Goal: Check status: Check status

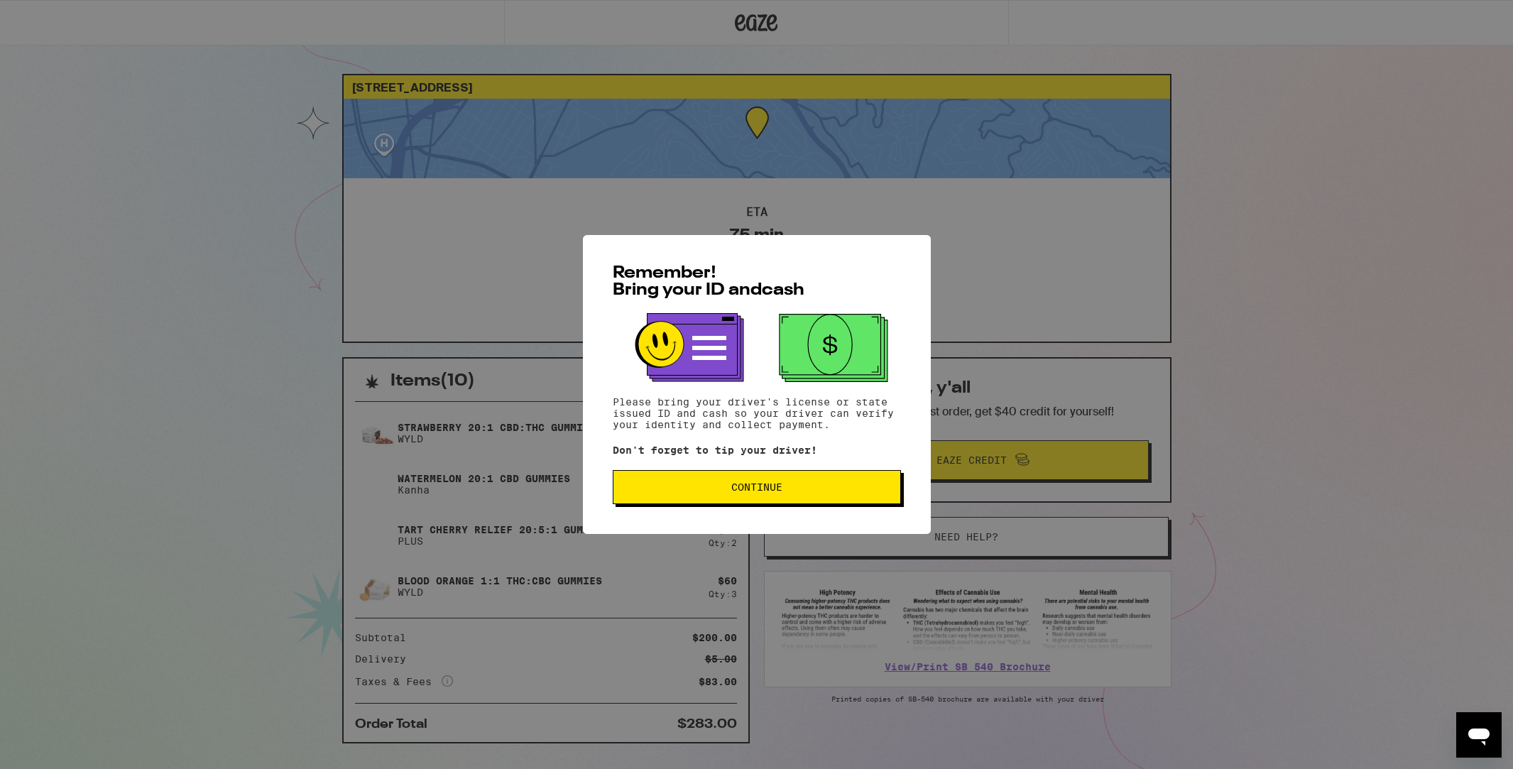
click at [875, 476] on button "Continue" at bounding box center [757, 487] width 288 height 34
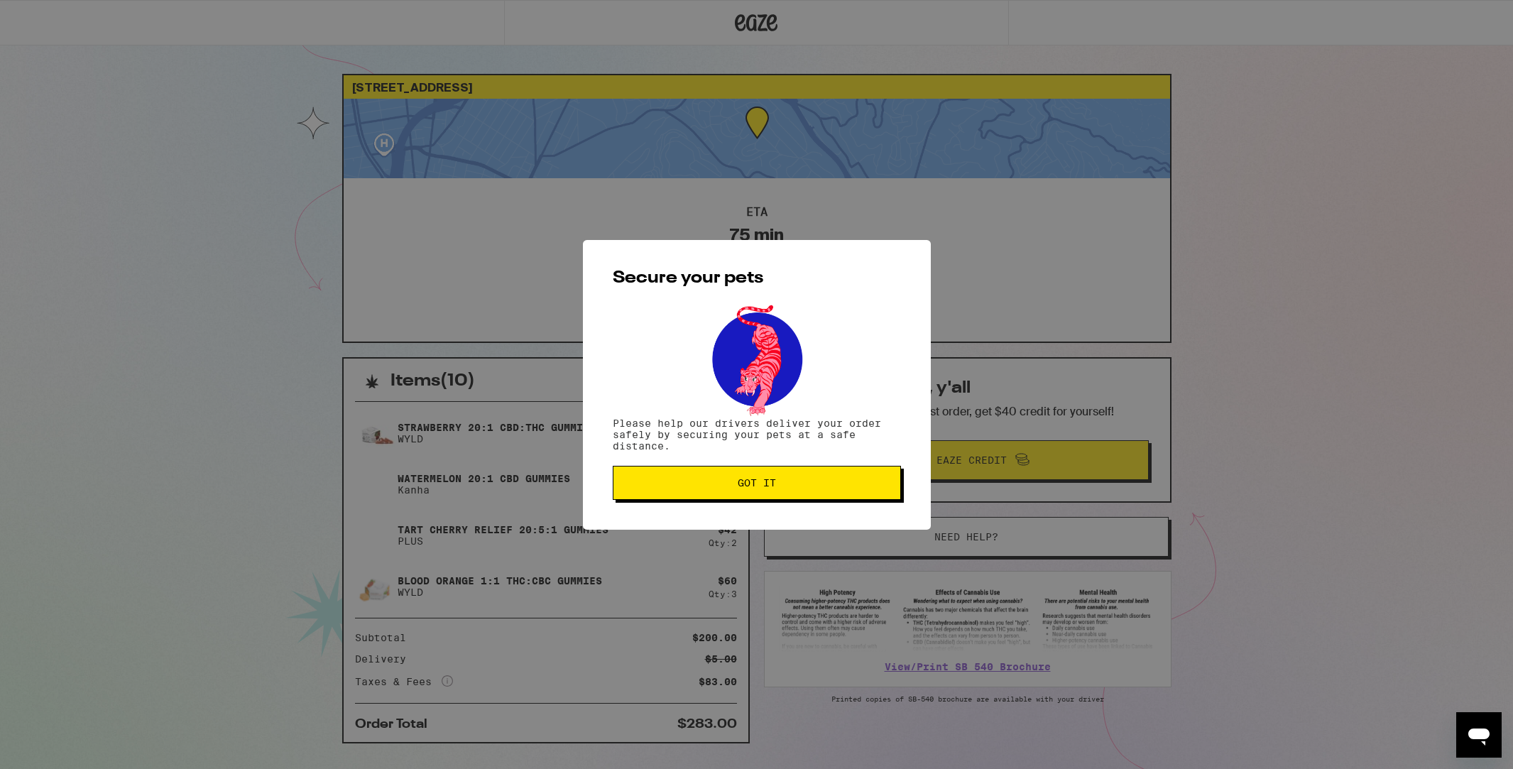
click at [875, 476] on button "Got it" at bounding box center [757, 483] width 288 height 34
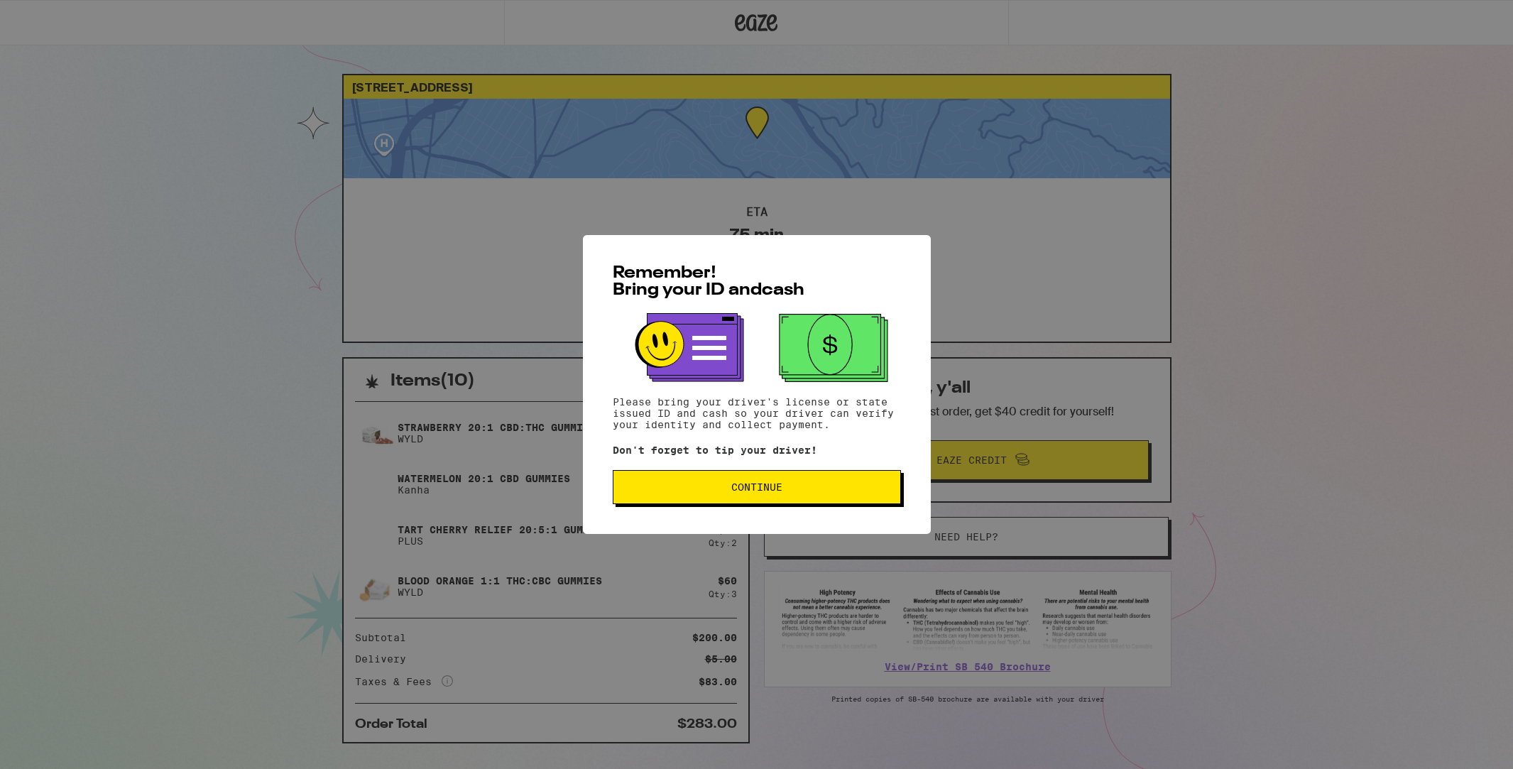
click at [704, 499] on button "Continue" at bounding box center [757, 487] width 288 height 34
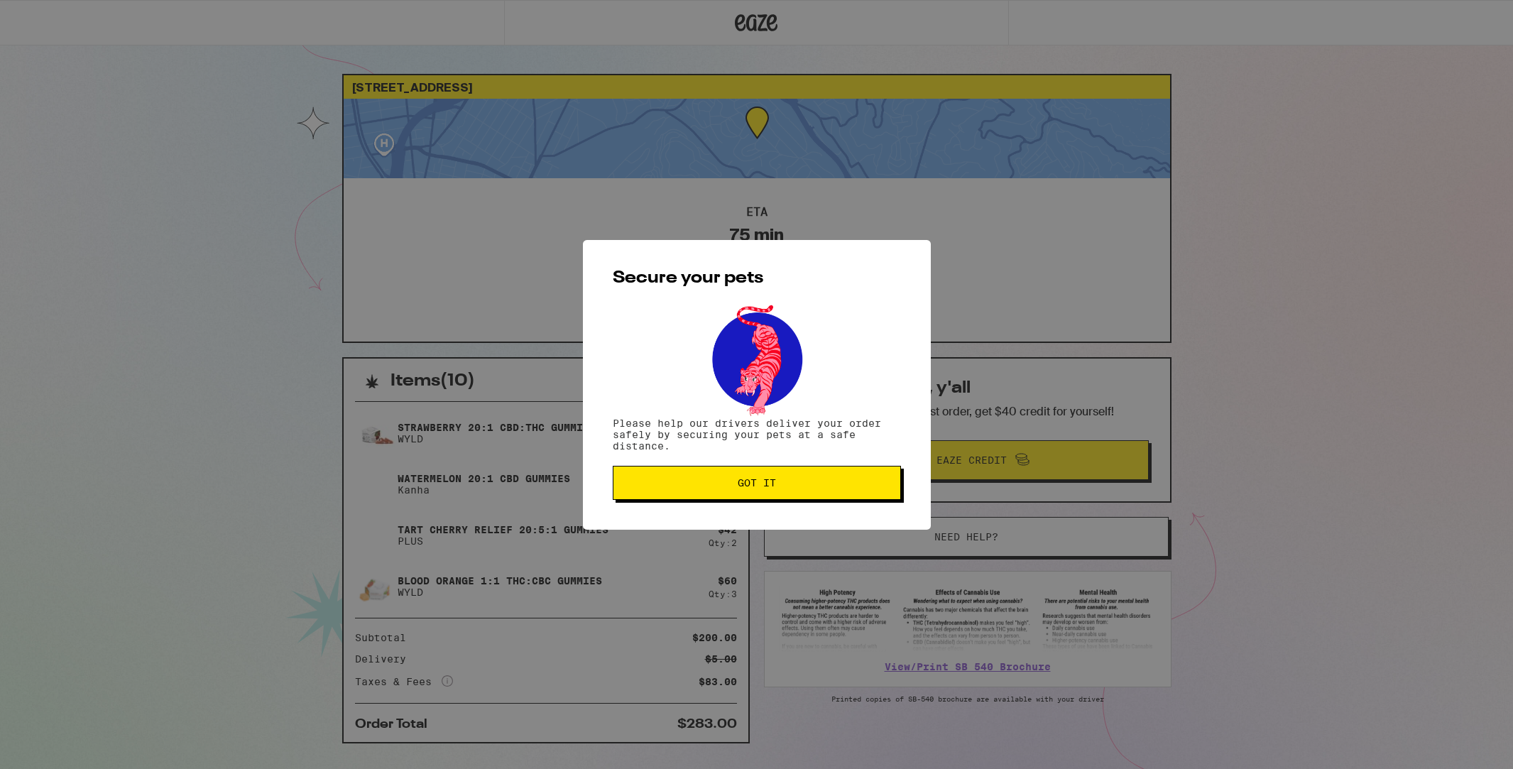
click at [705, 499] on button "Got it" at bounding box center [757, 483] width 288 height 34
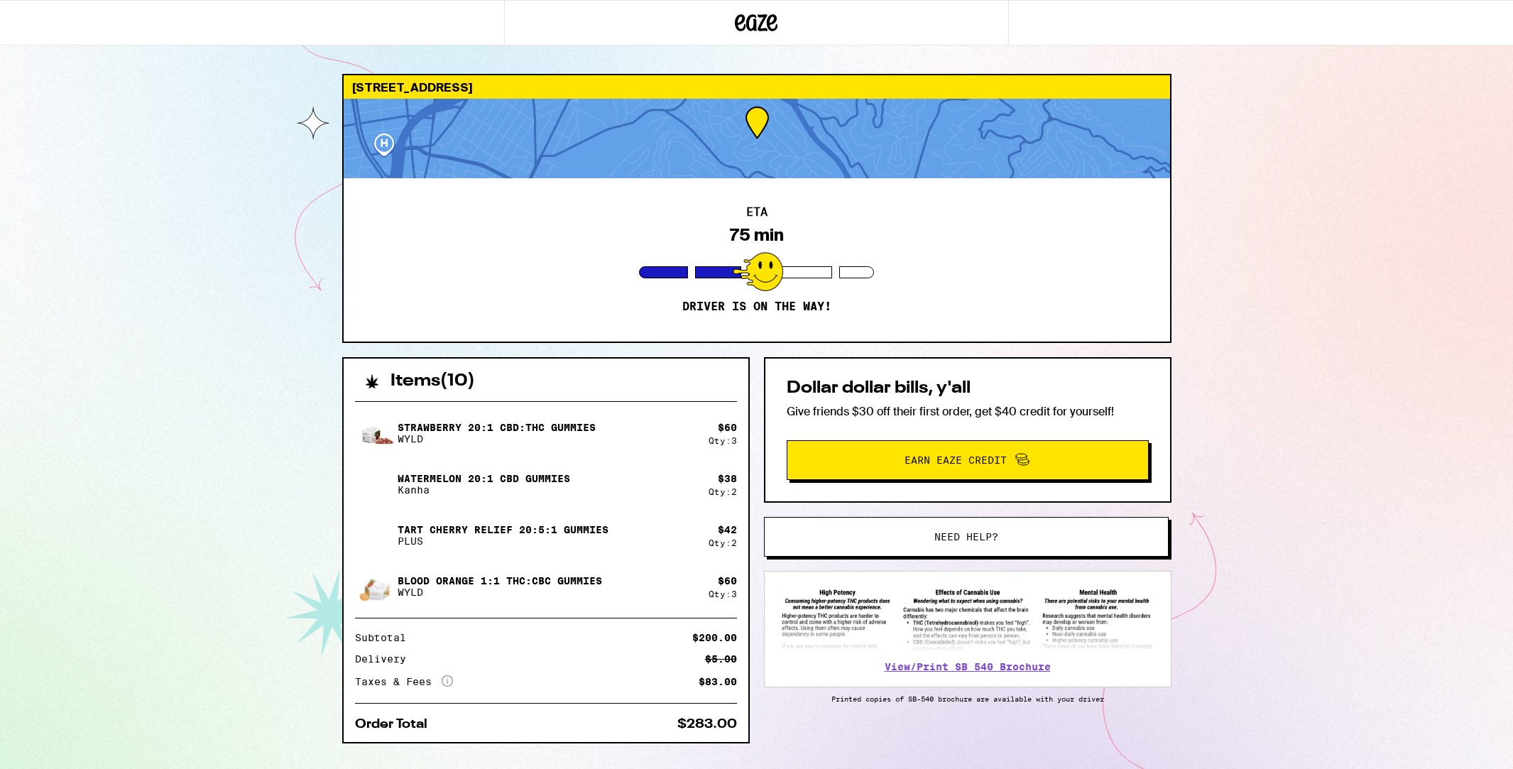
click at [775, 16] on icon at bounding box center [772, 22] width 11 height 17
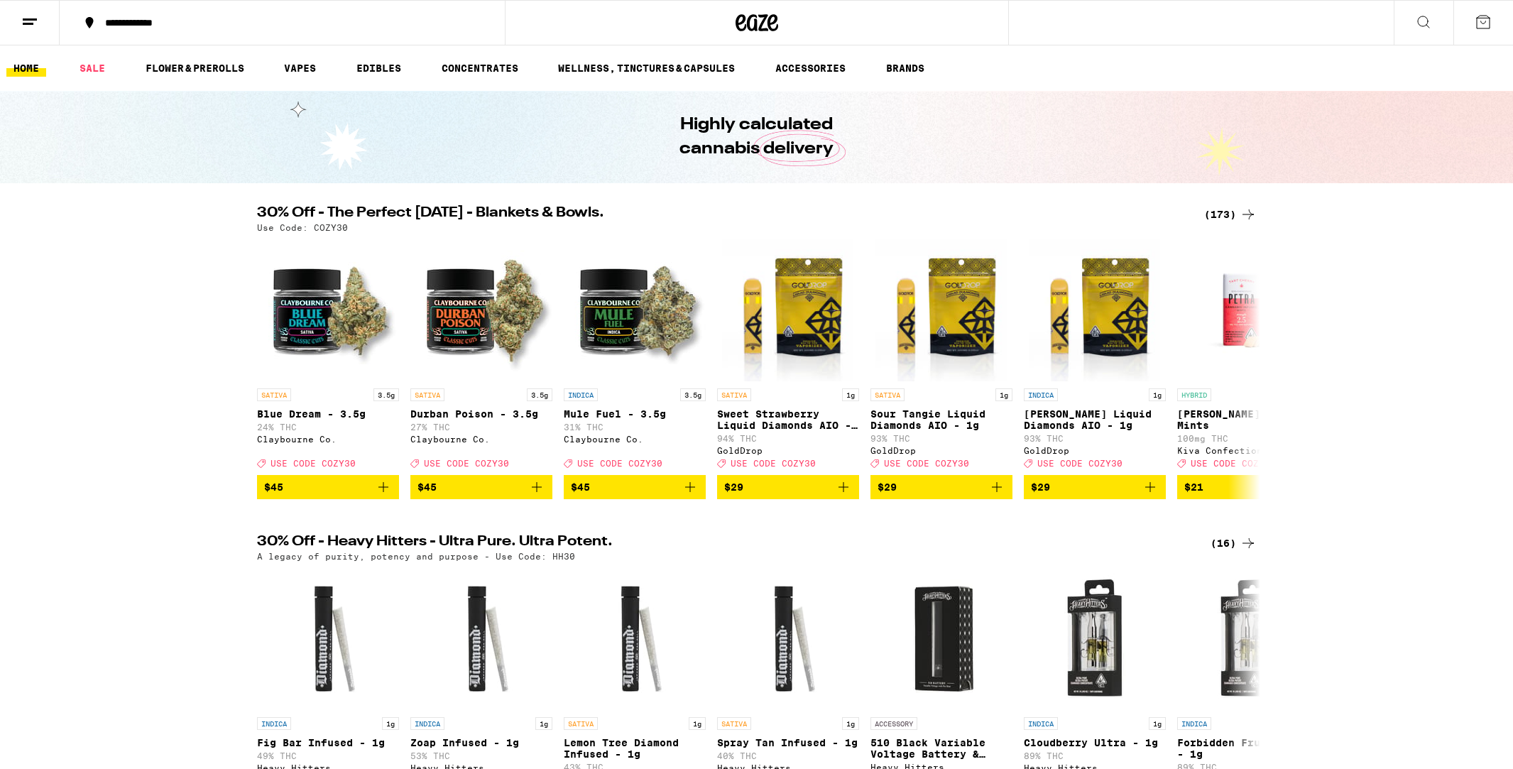
click at [41, 21] on button at bounding box center [30, 23] width 60 height 45
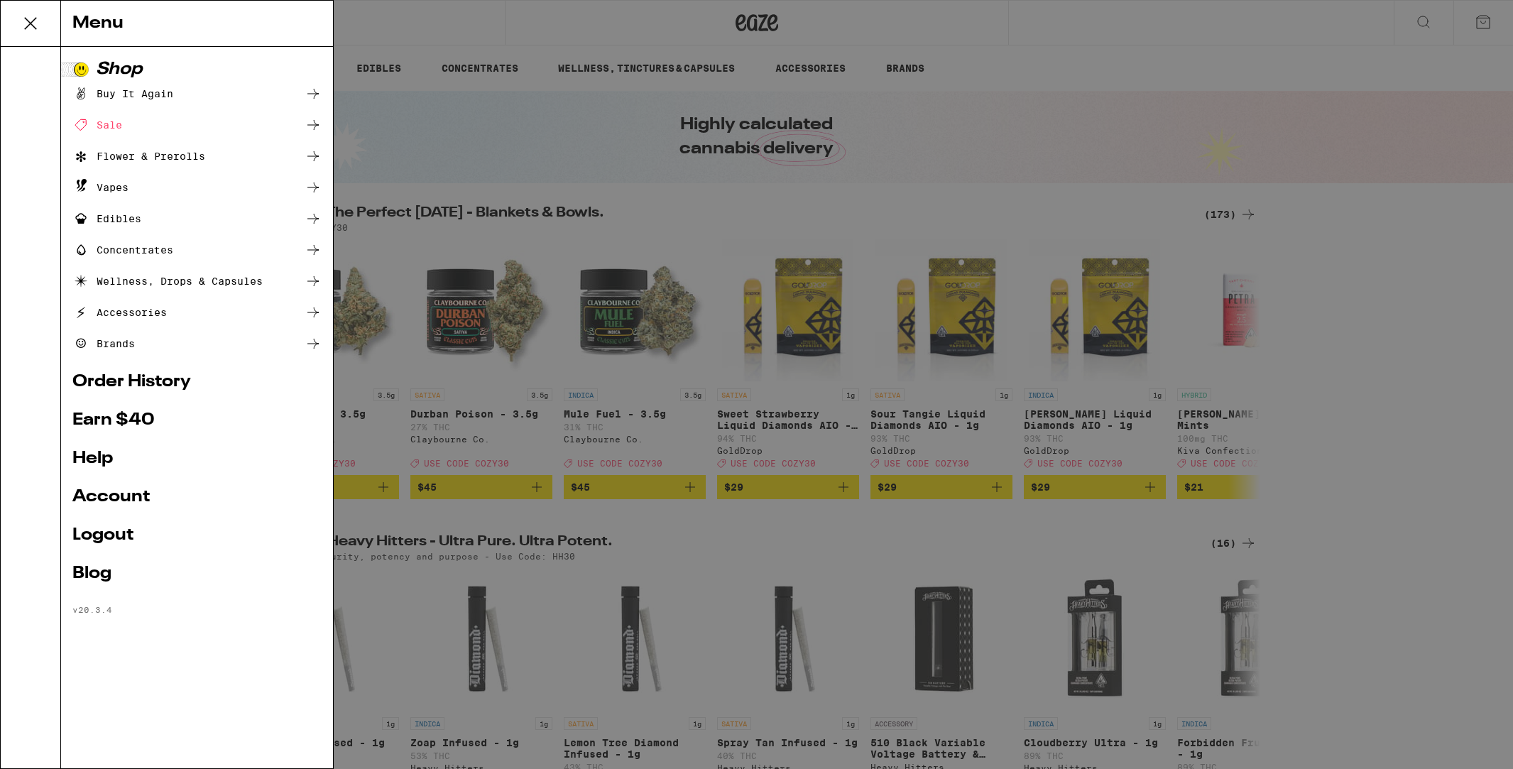
click at [121, 487] on ul "Shop Buy It Again Sale Flower & Prerolls Vapes Edibles Concentrates Wellness, D…" at bounding box center [196, 338] width 249 height 554
click at [121, 494] on link "Account" at bounding box center [196, 497] width 249 height 17
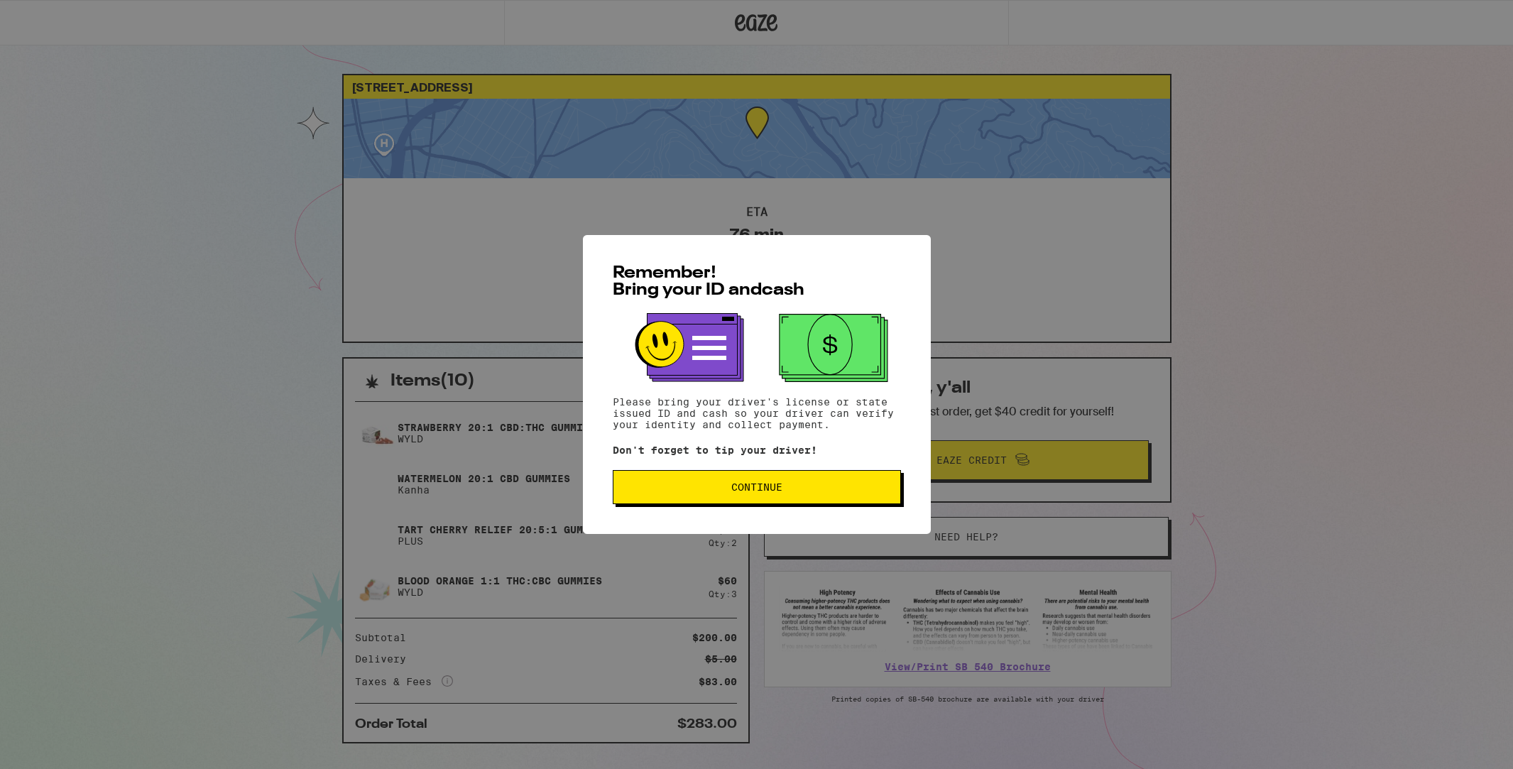
click at [764, 492] on span "Continue" at bounding box center [756, 487] width 51 height 10
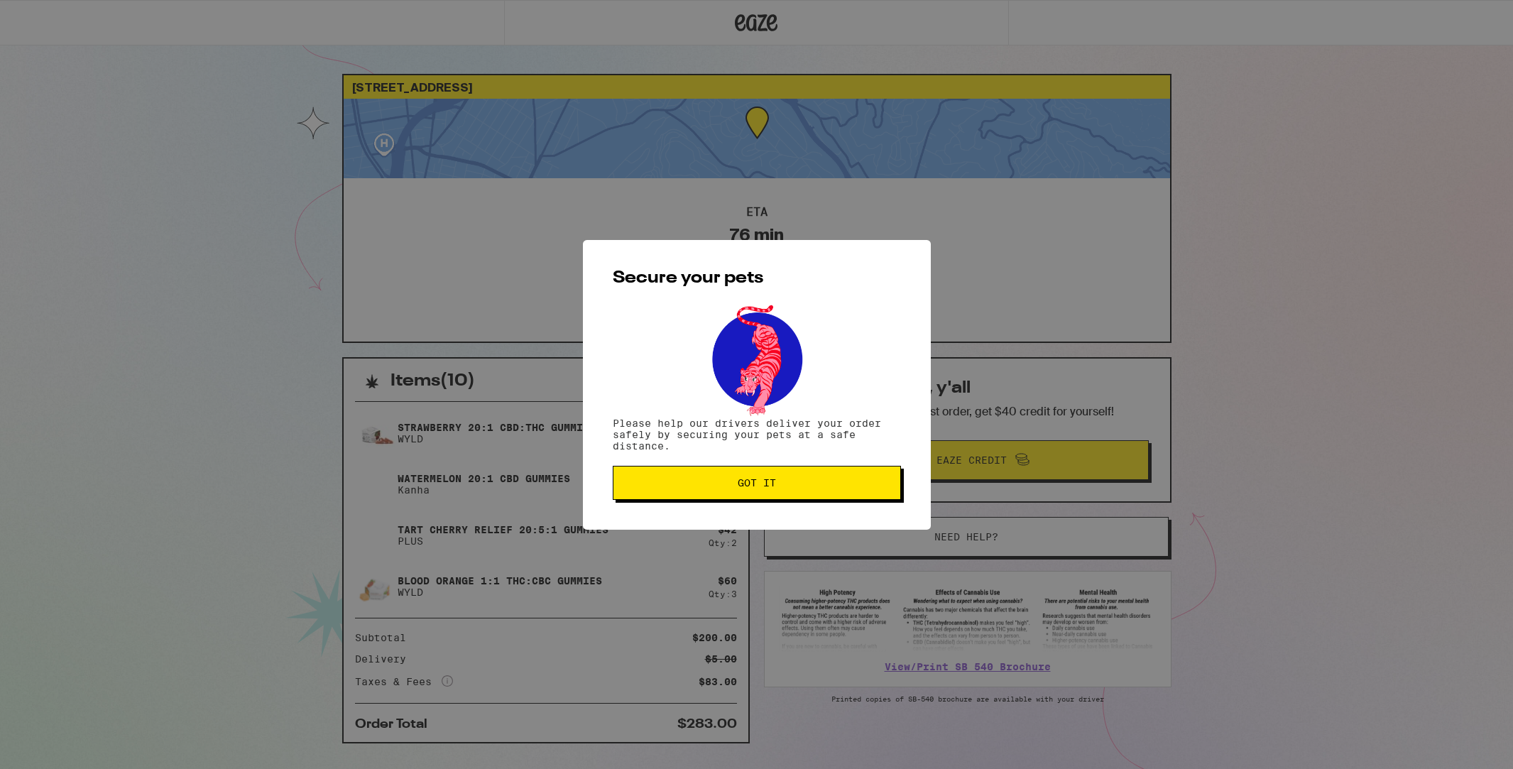
click at [764, 492] on button "Got it" at bounding box center [757, 483] width 288 height 34
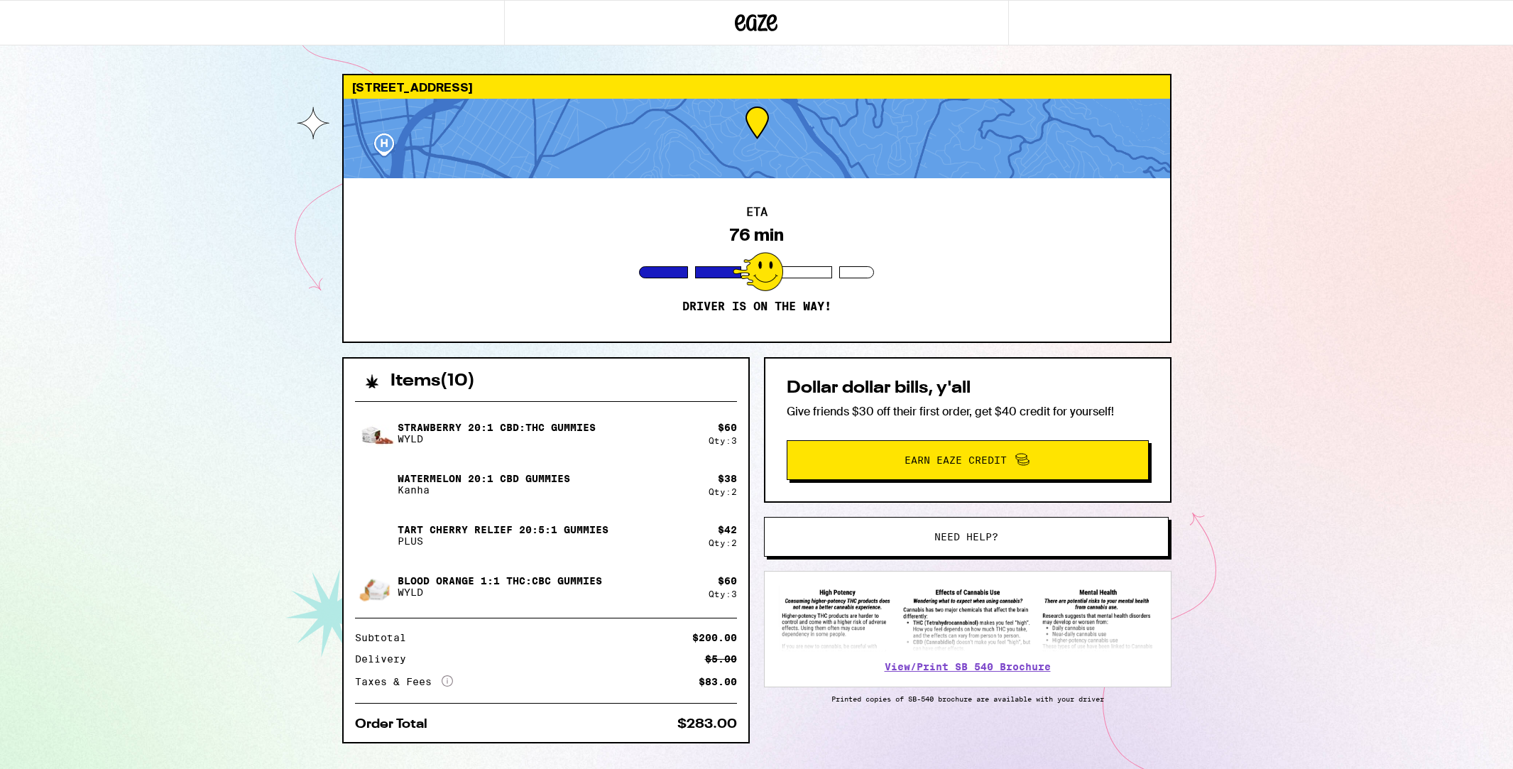
click at [752, 21] on icon at bounding box center [756, 23] width 43 height 26
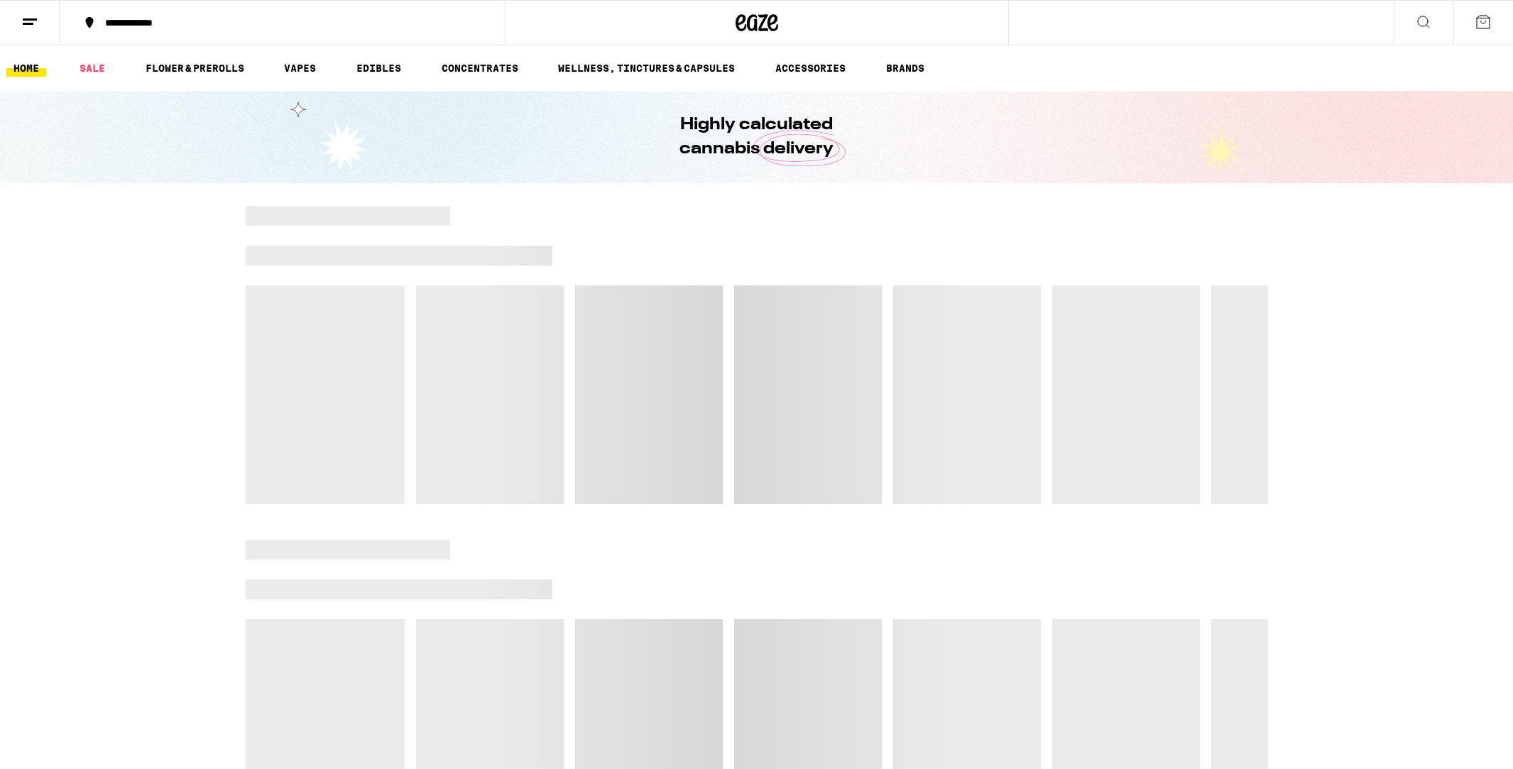
click at [24, 26] on icon at bounding box center [29, 21] width 17 height 17
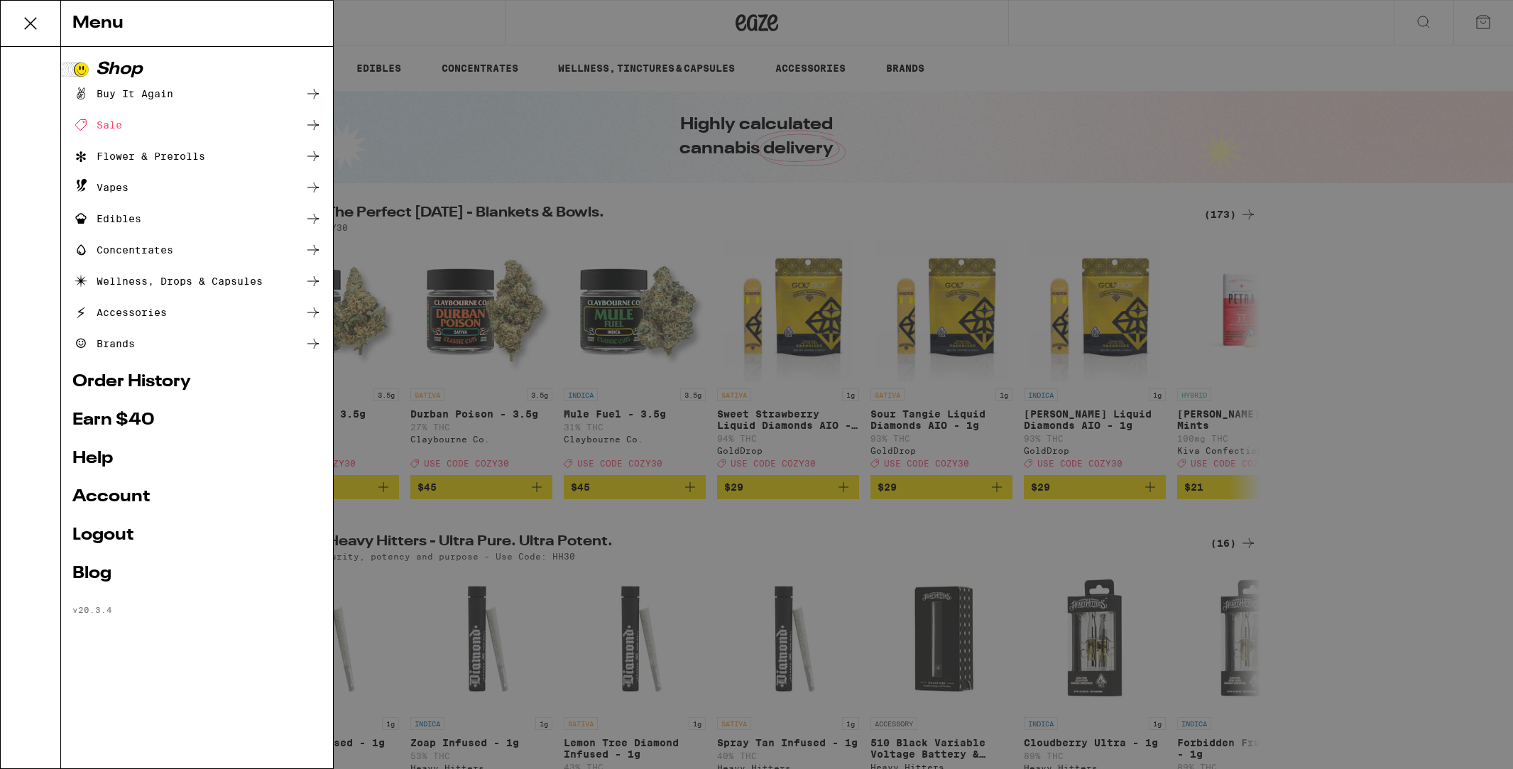
click at [110, 499] on link "Account" at bounding box center [196, 497] width 249 height 17
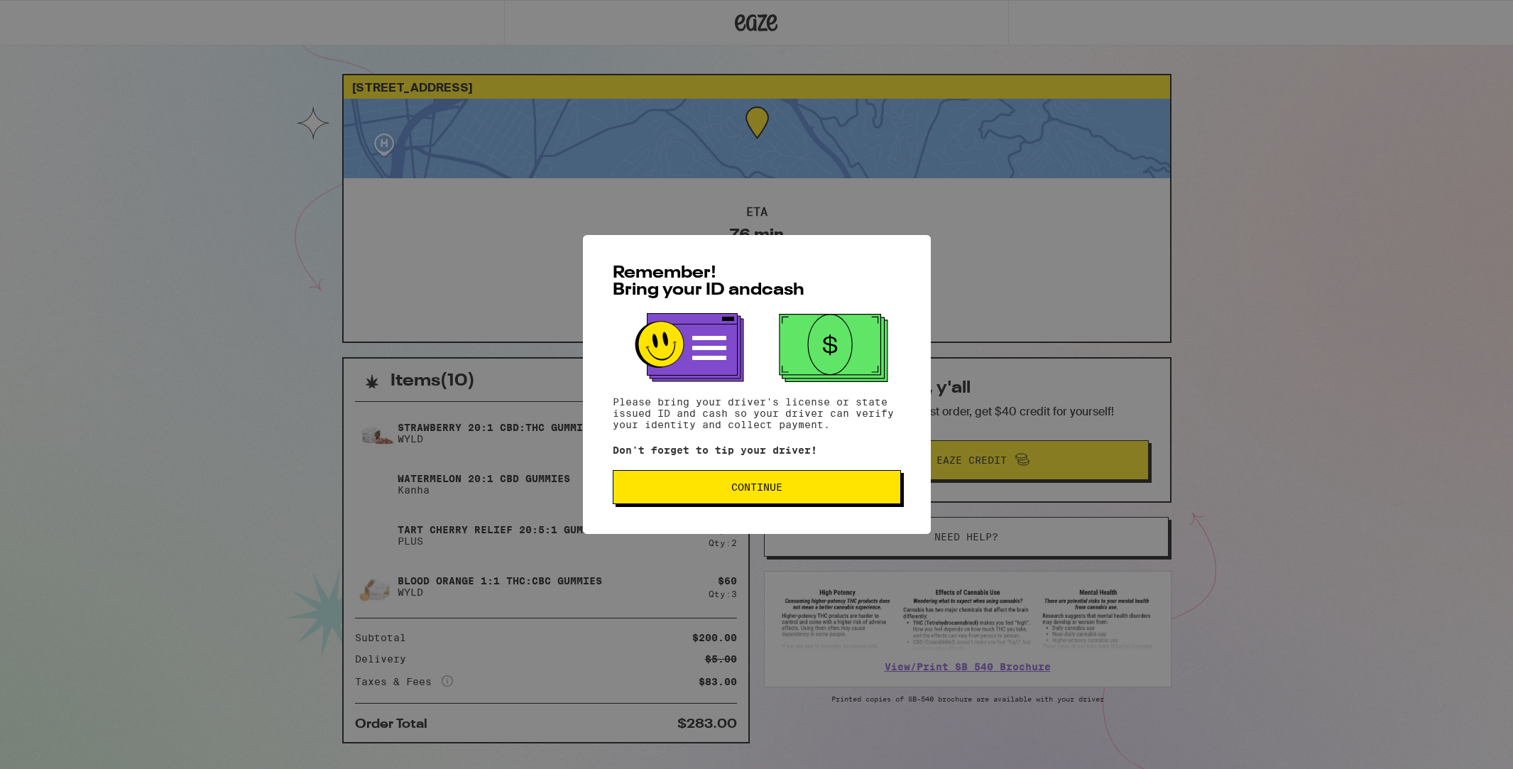
click at [859, 492] on span "Continue" at bounding box center [757, 487] width 264 height 10
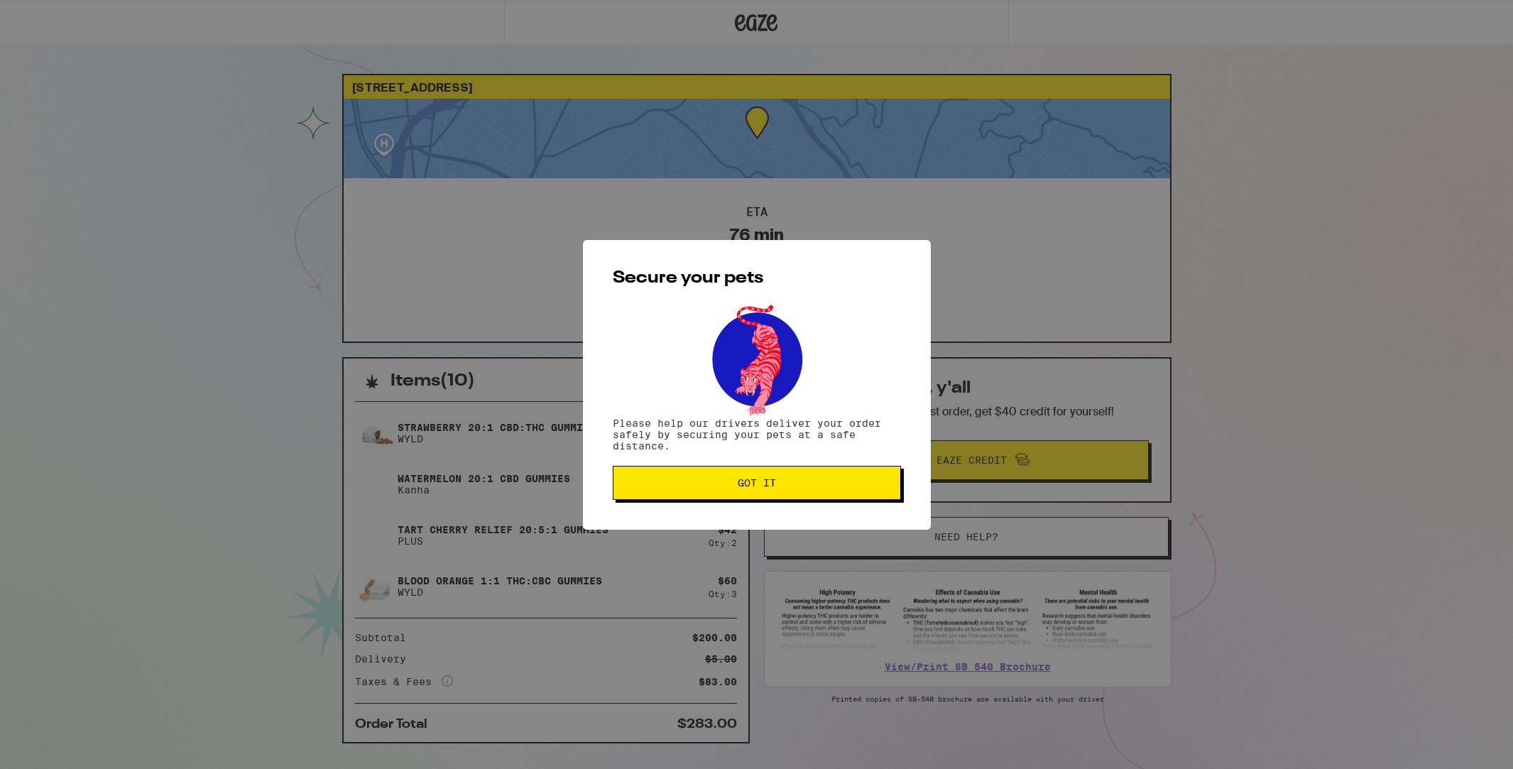
click at [859, 493] on button "Got it" at bounding box center [757, 483] width 288 height 34
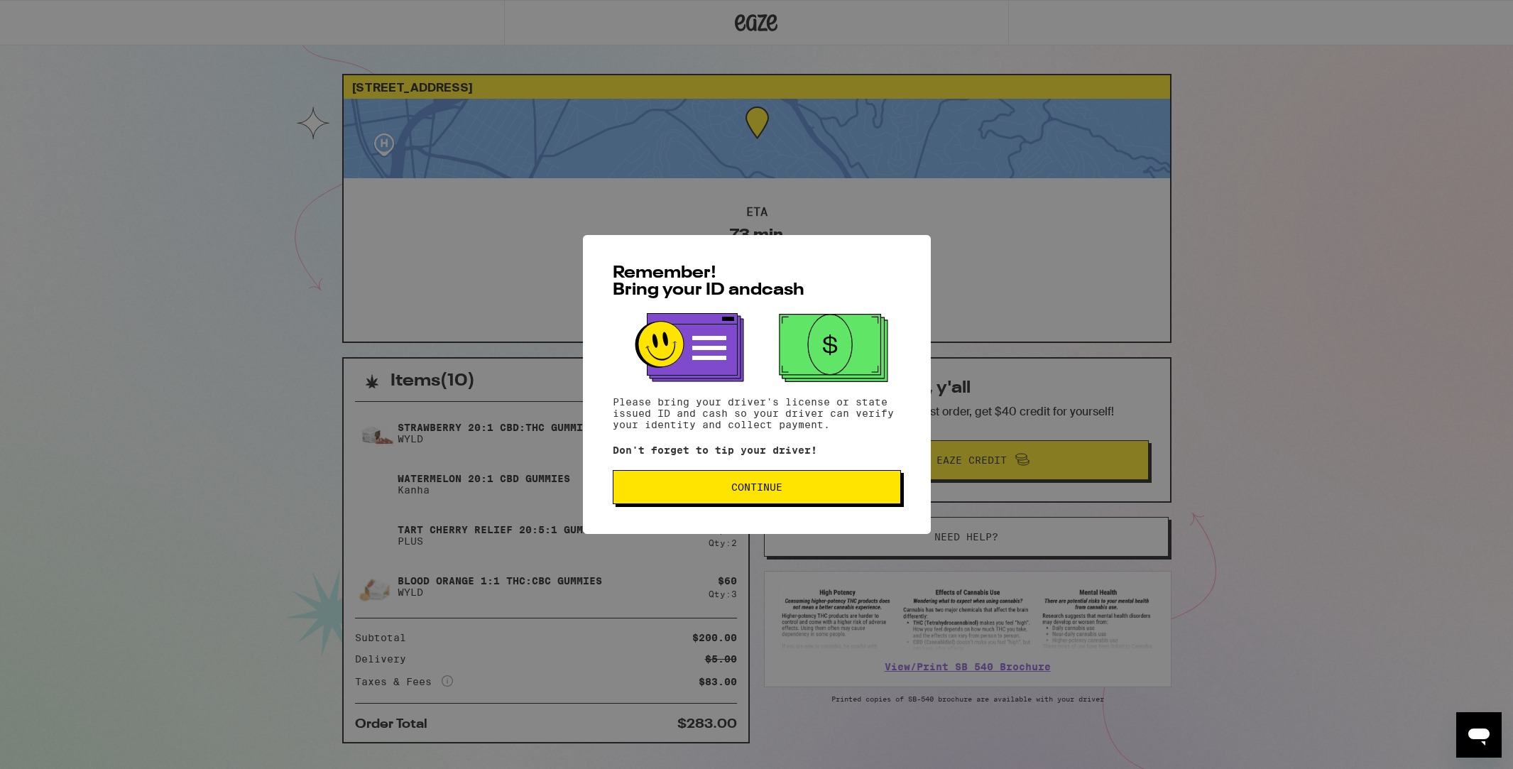
click at [856, 492] on span "Continue" at bounding box center [757, 487] width 264 height 10
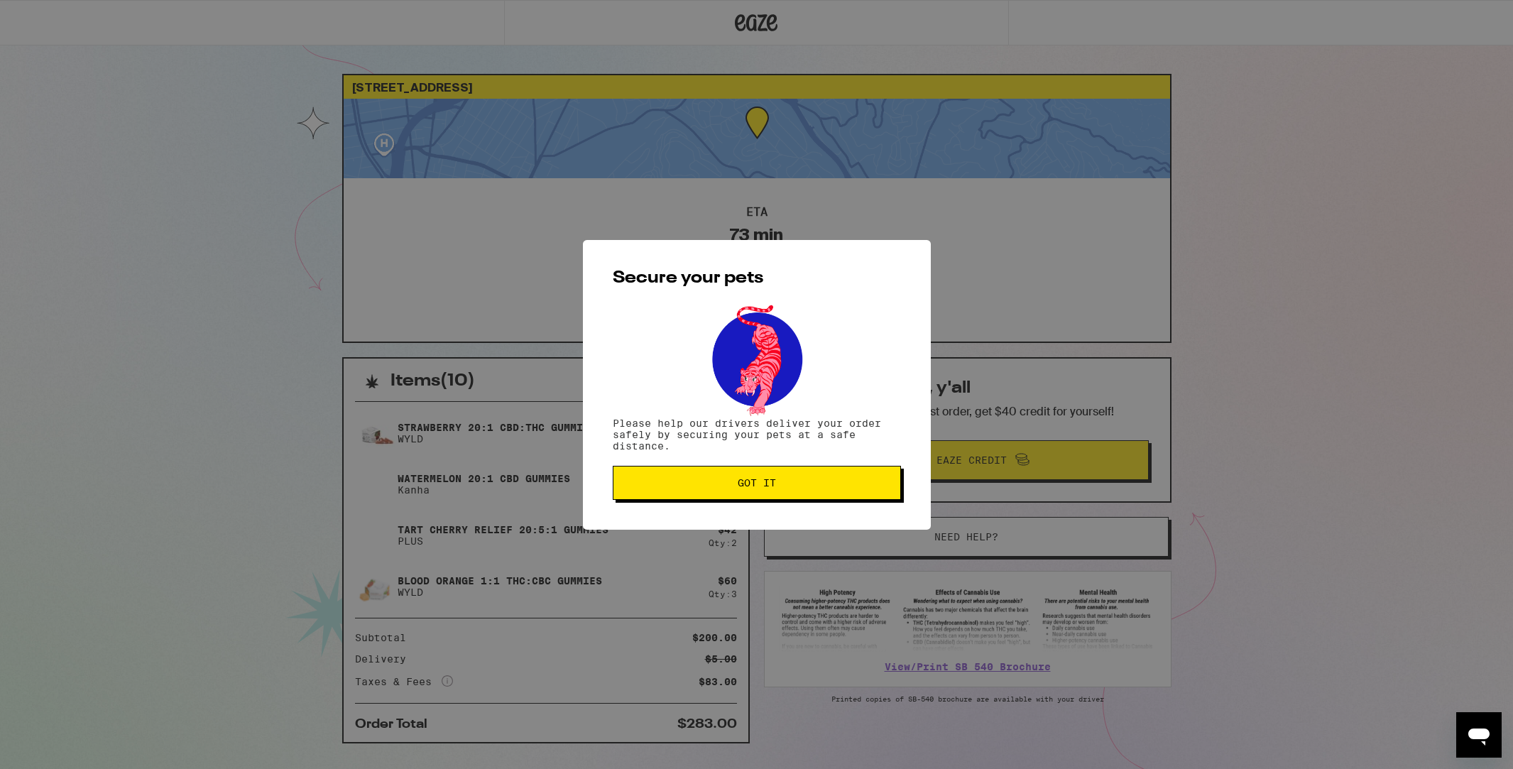
click at [854, 491] on button "Got it" at bounding box center [757, 483] width 288 height 34
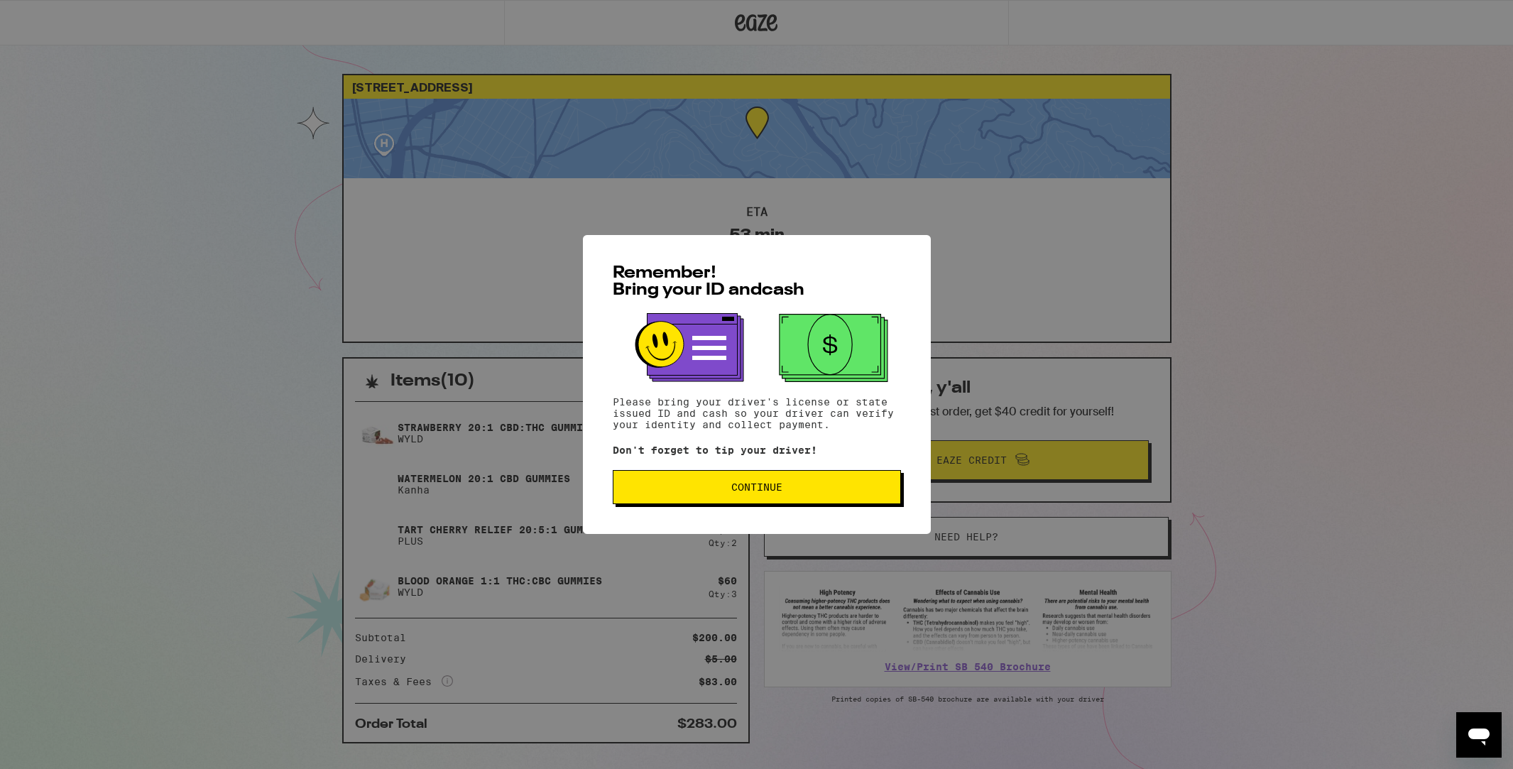
click at [819, 511] on div "Remember! Bring your ID and cash Please bring your driver's license or state is…" at bounding box center [757, 384] width 348 height 299
click at [843, 492] on span "Continue" at bounding box center [757, 487] width 264 height 10
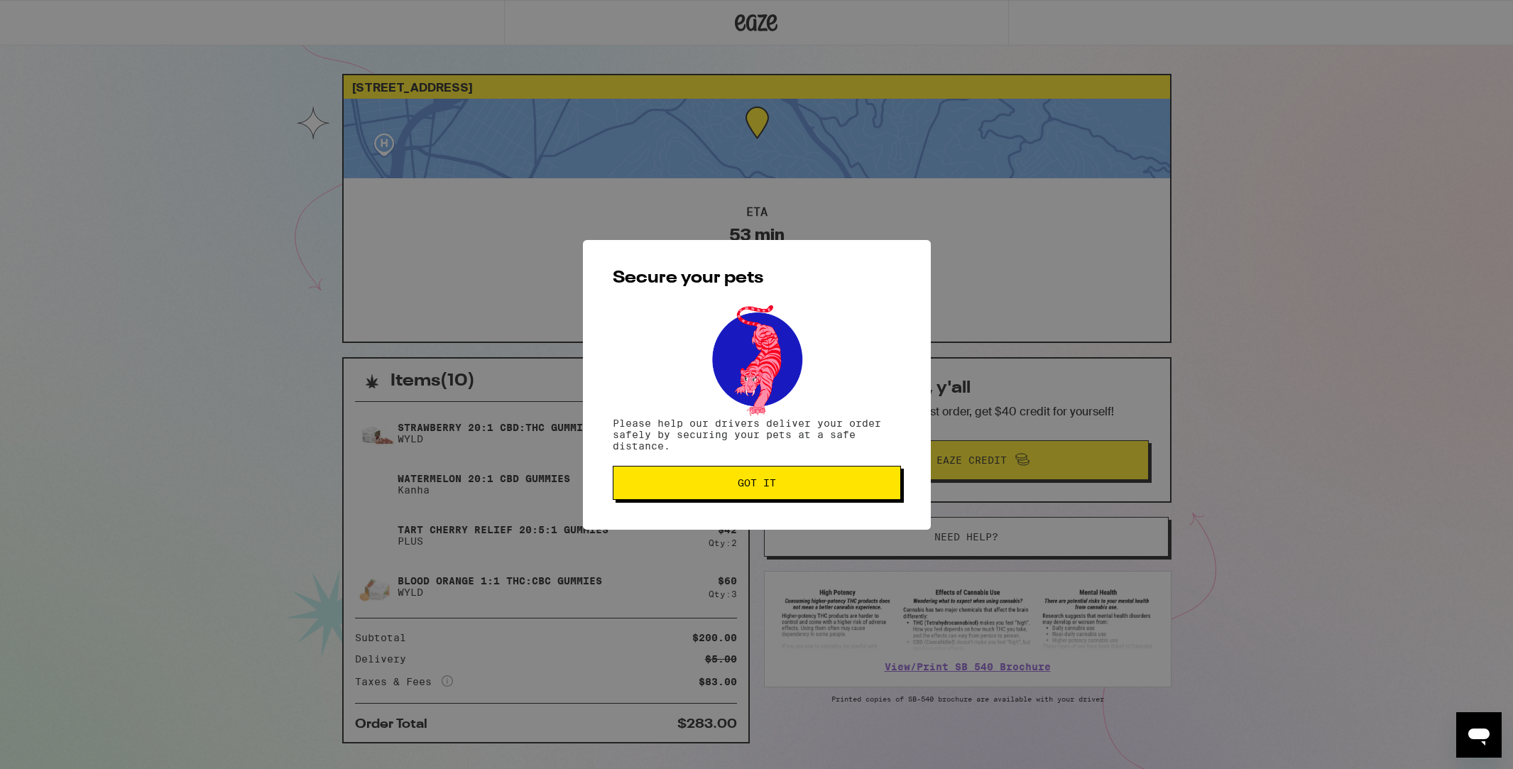
click at [843, 494] on button "Got it" at bounding box center [757, 483] width 288 height 34
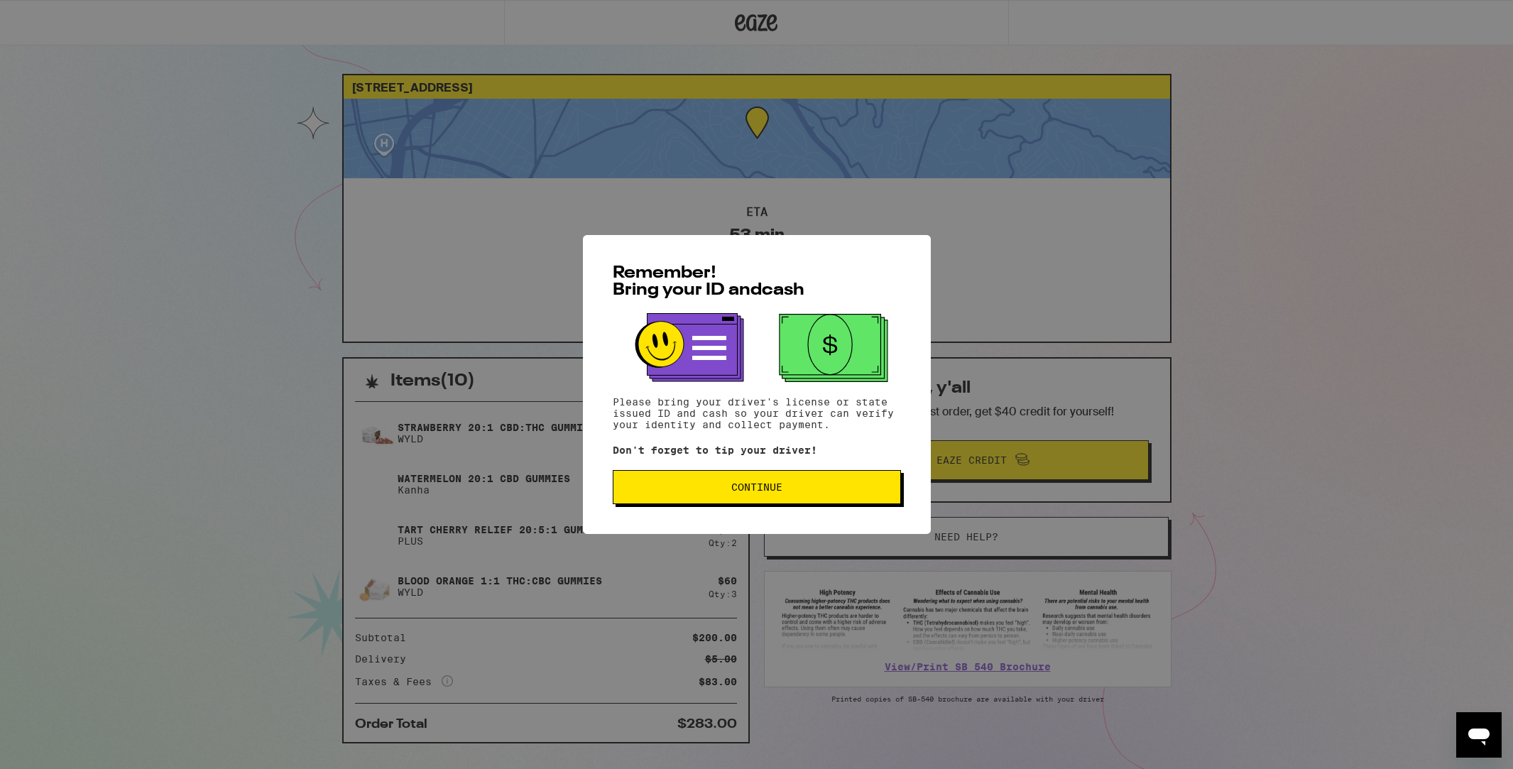
click at [757, 492] on span "Continue" at bounding box center [756, 487] width 51 height 10
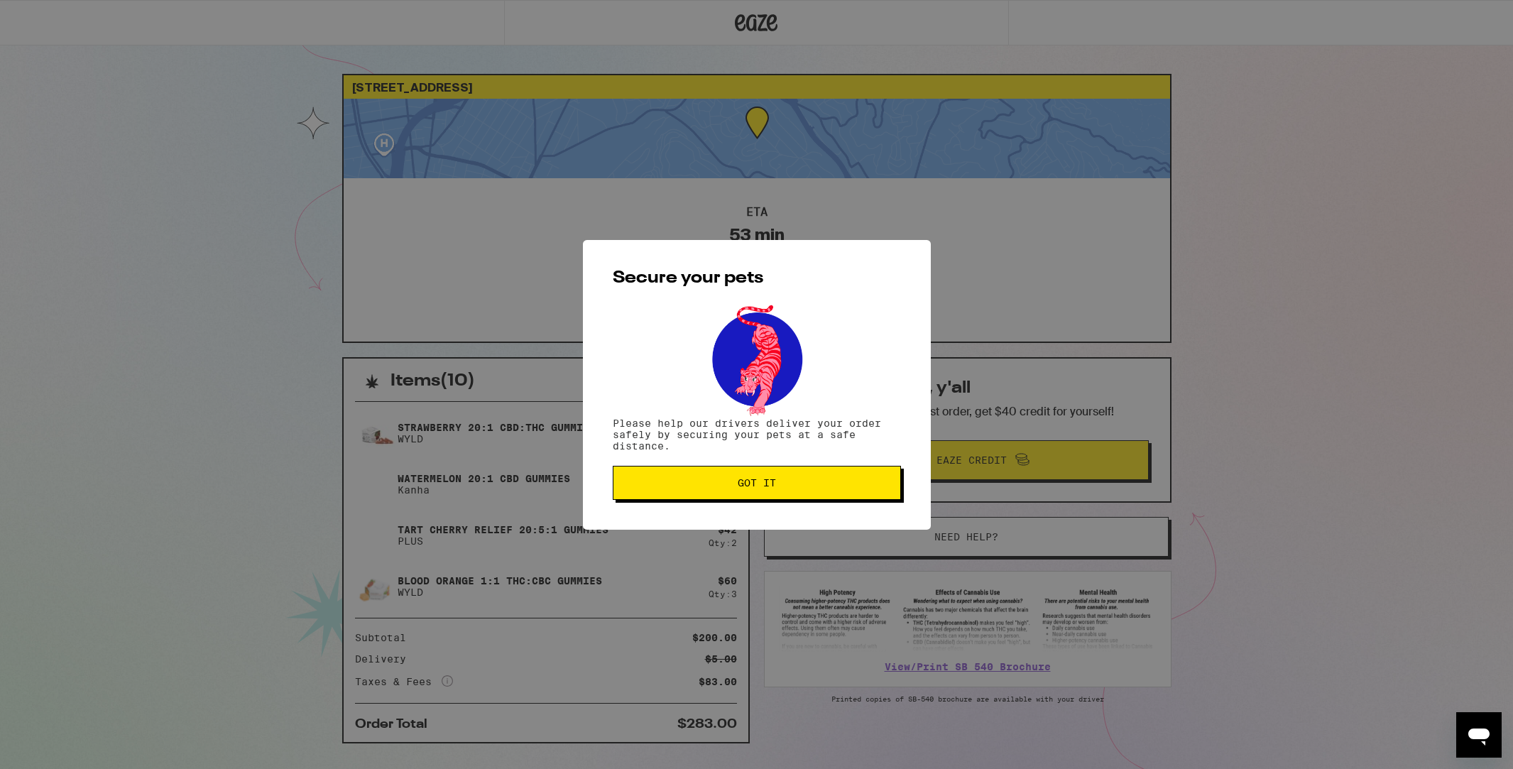
click at [722, 486] on span "Got it" at bounding box center [757, 483] width 264 height 10
